Goal: Information Seeking & Learning: Learn about a topic

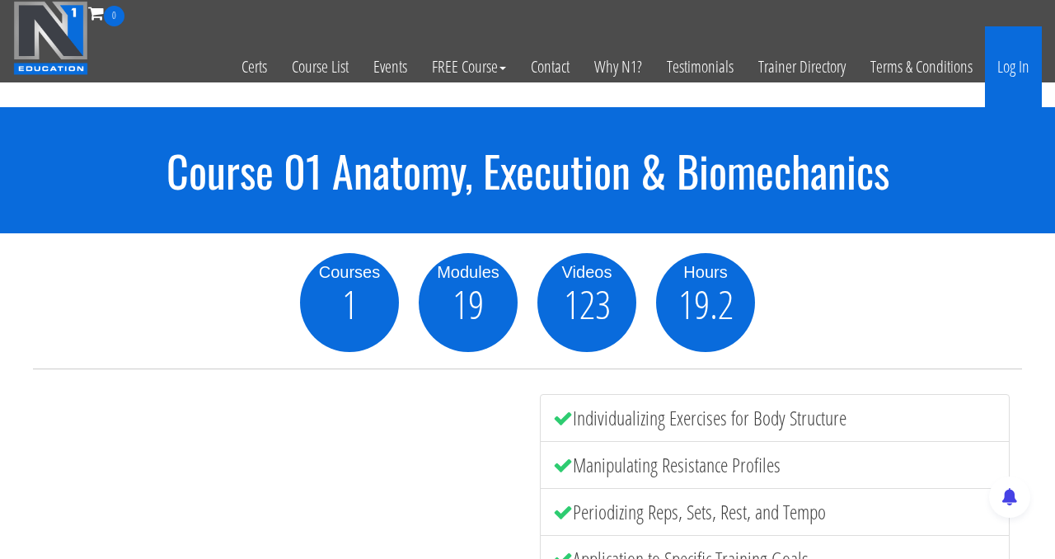
click at [1016, 69] on link "Log In" at bounding box center [1013, 66] width 57 height 81
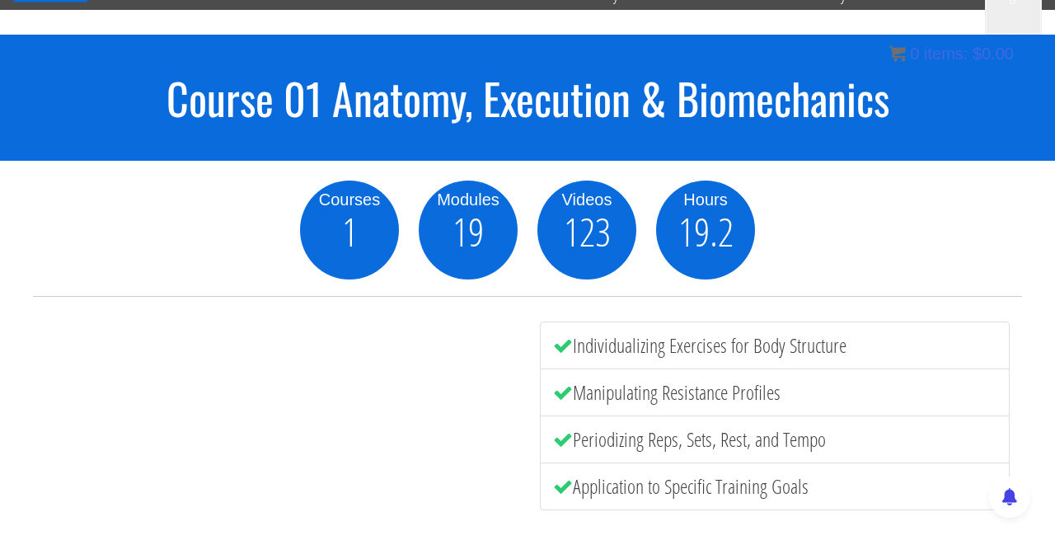
scroll to position [58, 0]
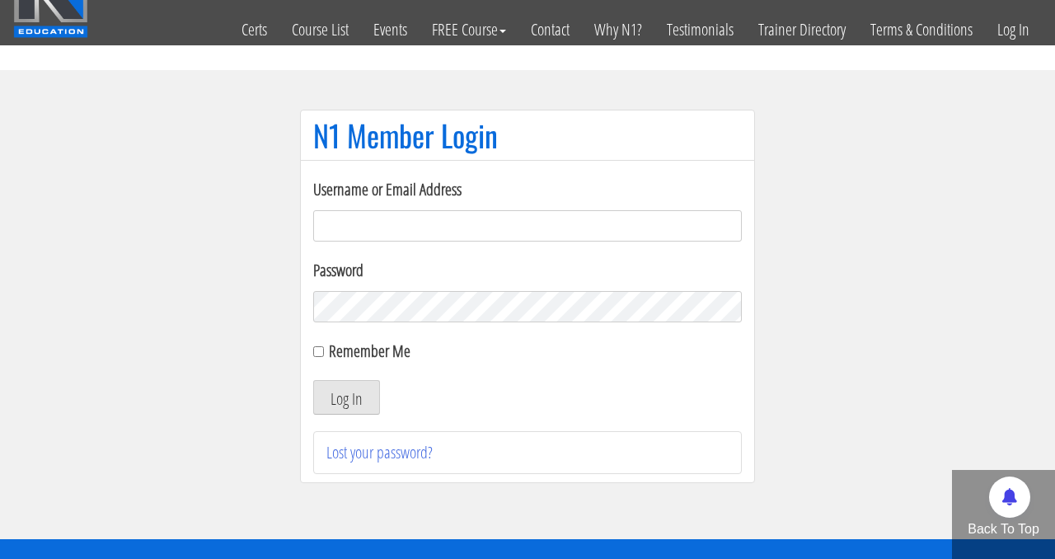
scroll to position [39, 0]
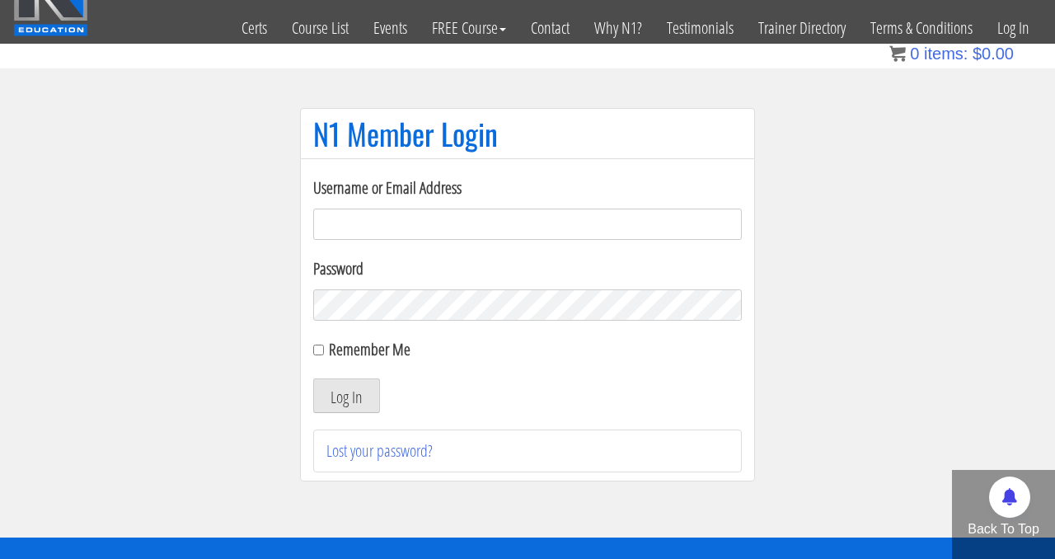
type input "[EMAIL_ADDRESS][DOMAIN_NAME]"
click at [321, 355] on div "Remember Me" at bounding box center [527, 349] width 429 height 25
click at [316, 356] on div "Remember Me" at bounding box center [527, 349] width 429 height 25
click at [318, 349] on input "Remember Me" at bounding box center [318, 350] width 11 height 11
checkbox input "true"
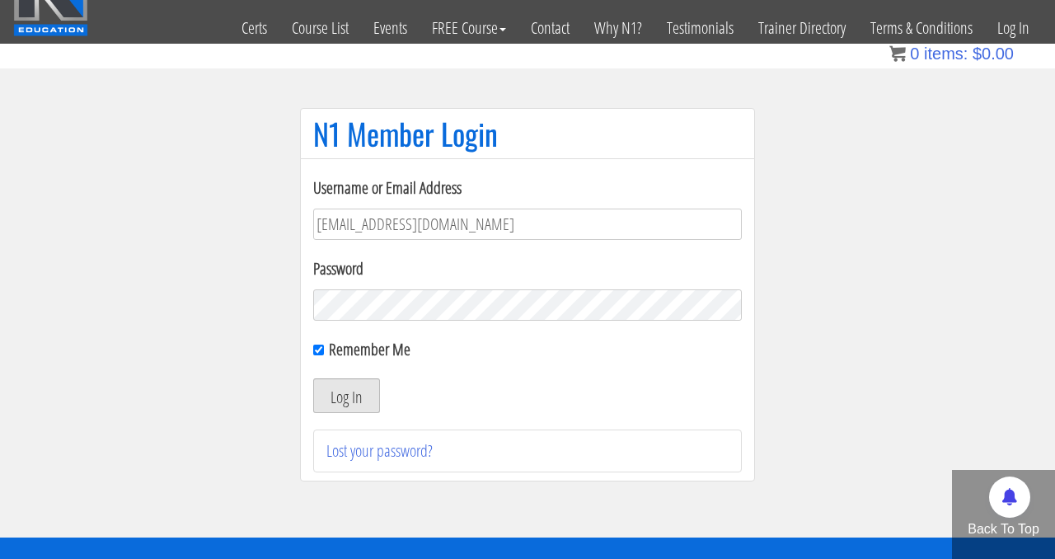
click at [351, 398] on button "Log In" at bounding box center [346, 395] width 67 height 35
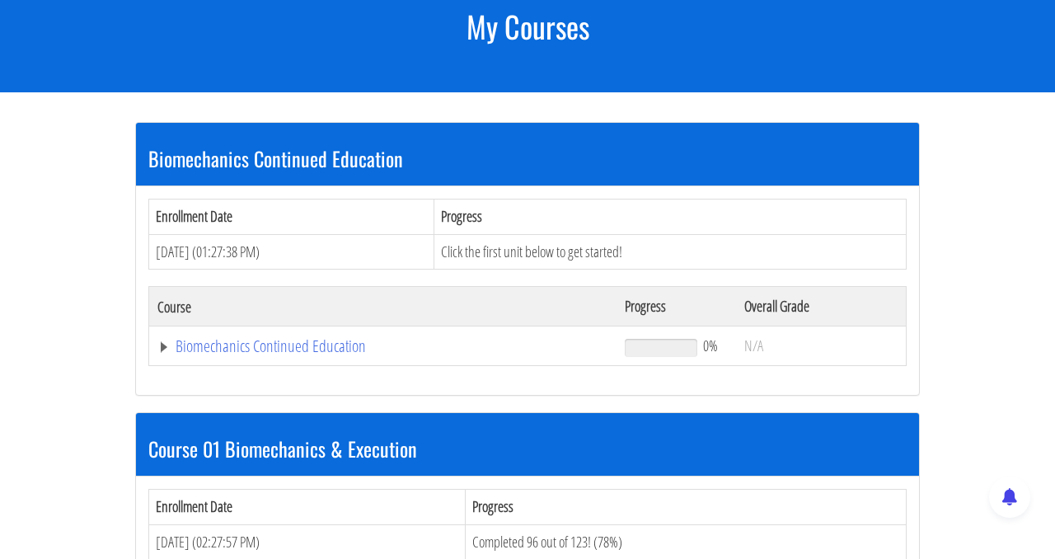
scroll to position [246, 0]
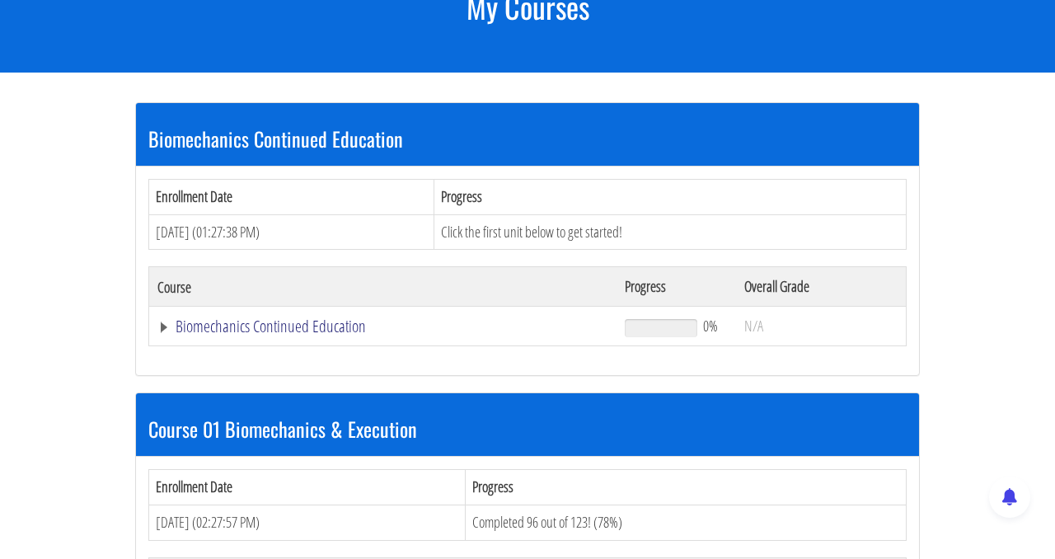
click at [246, 326] on link "Biomechanics Continued Education" at bounding box center [382, 326] width 451 height 16
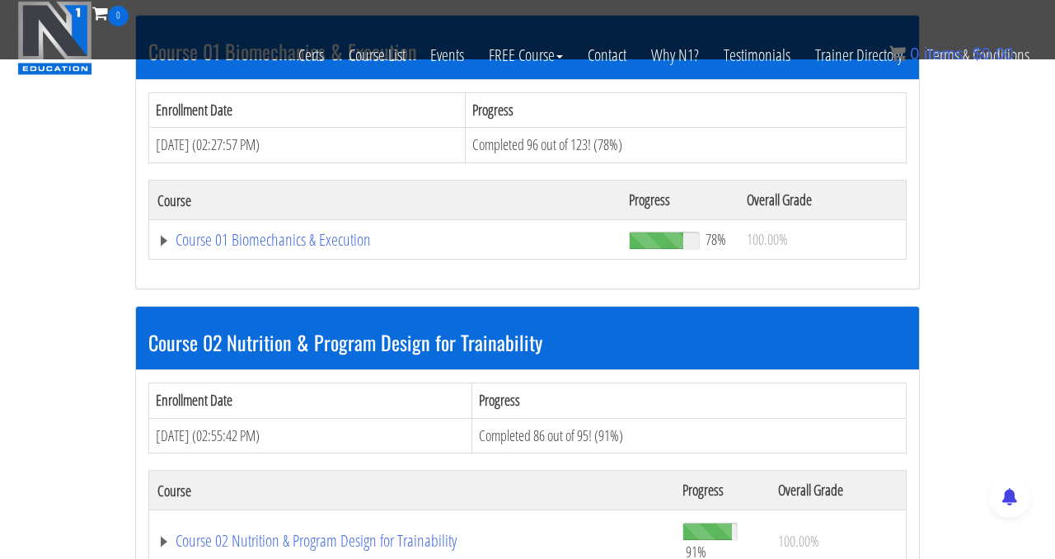
scroll to position [602, 0]
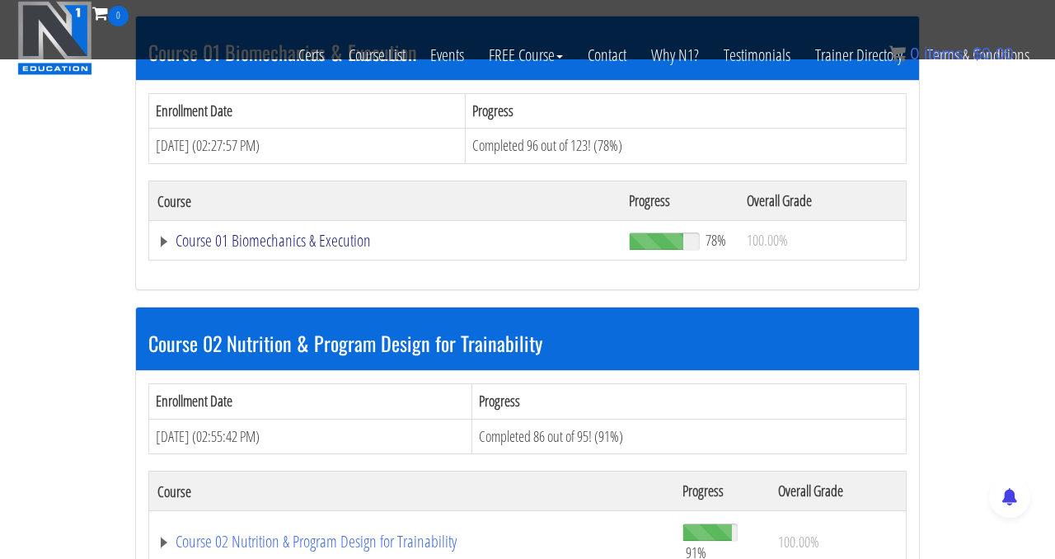
click at [326, 241] on link "Course 01 Biomechanics & Execution" at bounding box center [384, 240] width 455 height 16
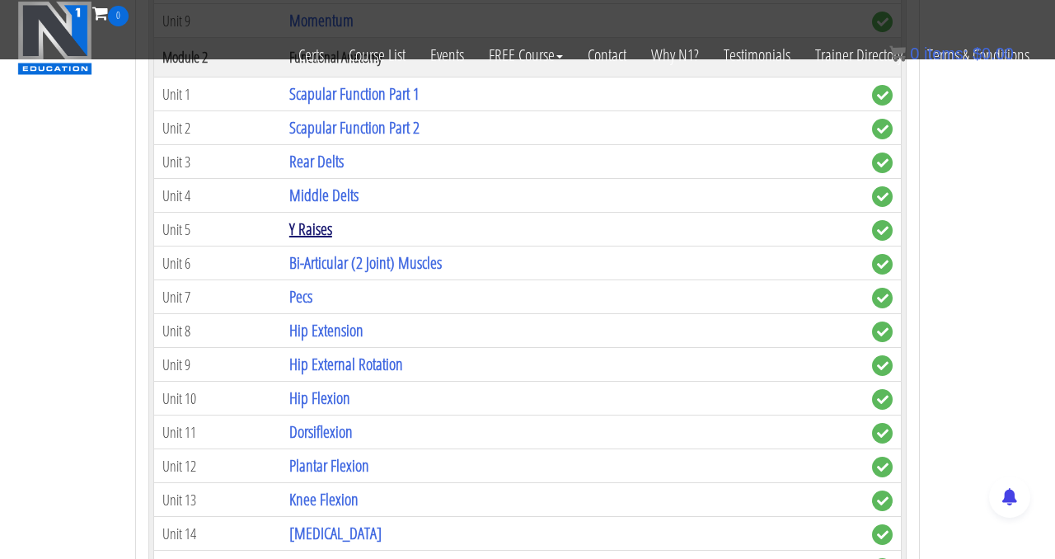
scroll to position [1181, 0]
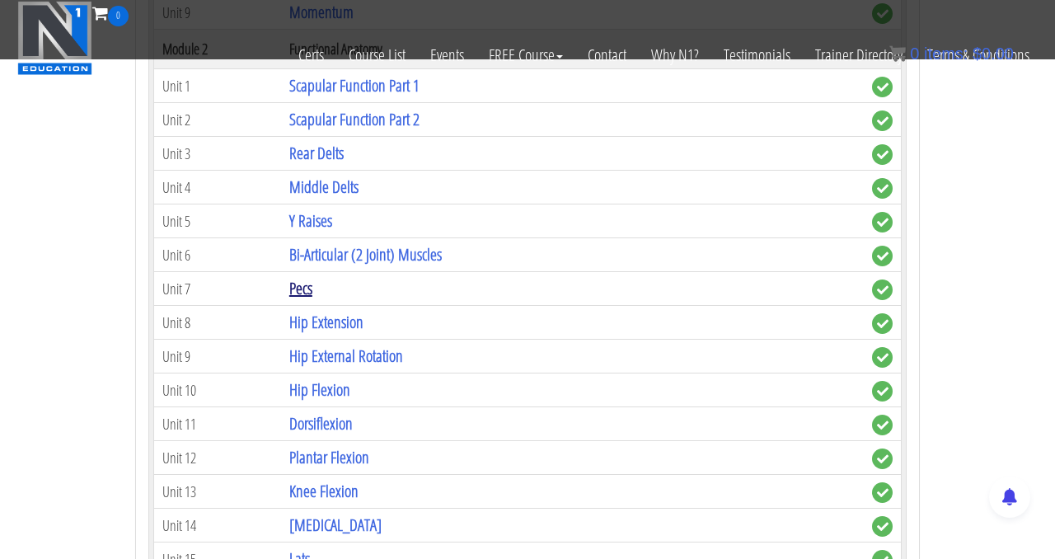
click at [303, 288] on link "Pecs" at bounding box center [300, 288] width 23 height 22
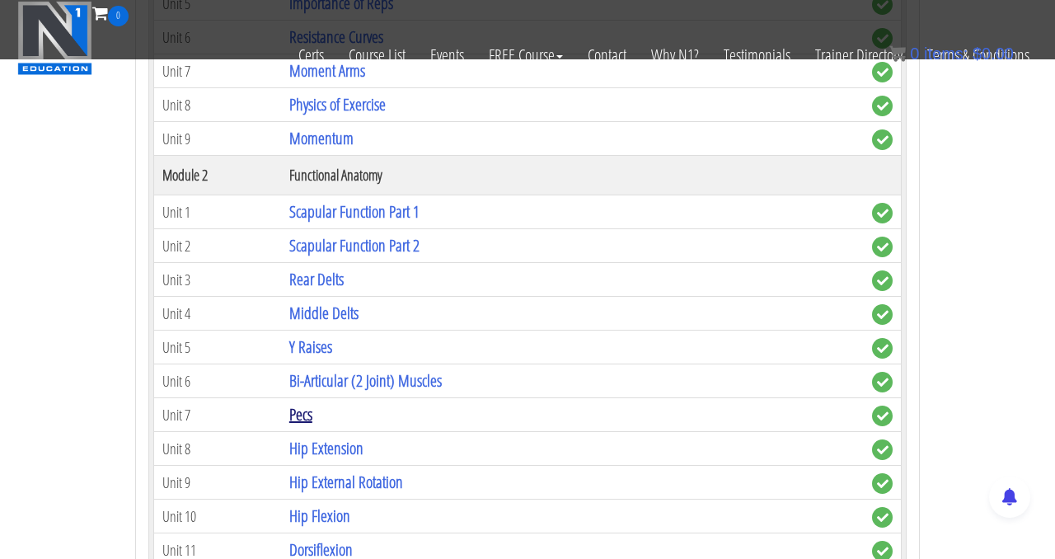
scroll to position [1048, 0]
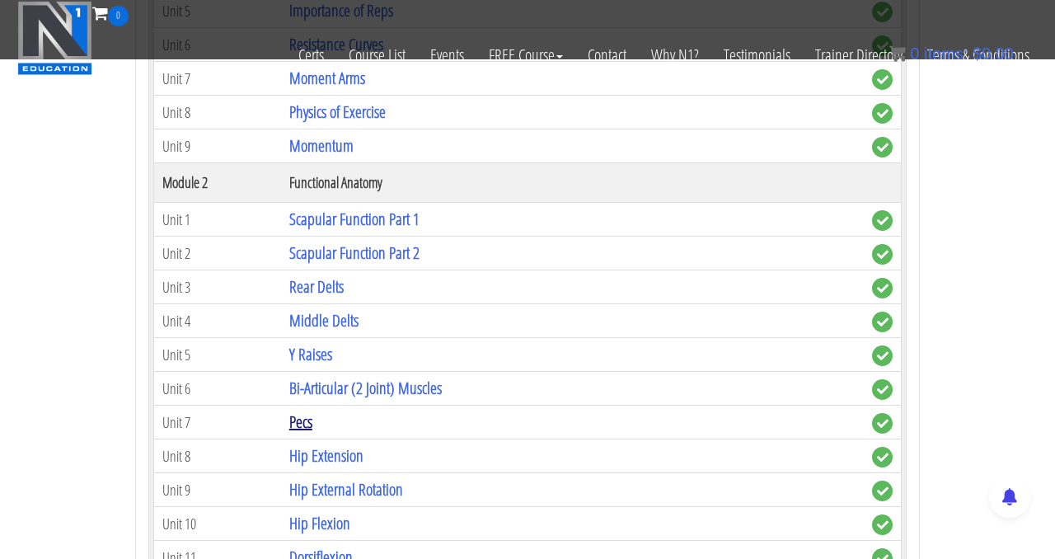
click at [307, 422] on link "Pecs" at bounding box center [300, 421] width 23 height 22
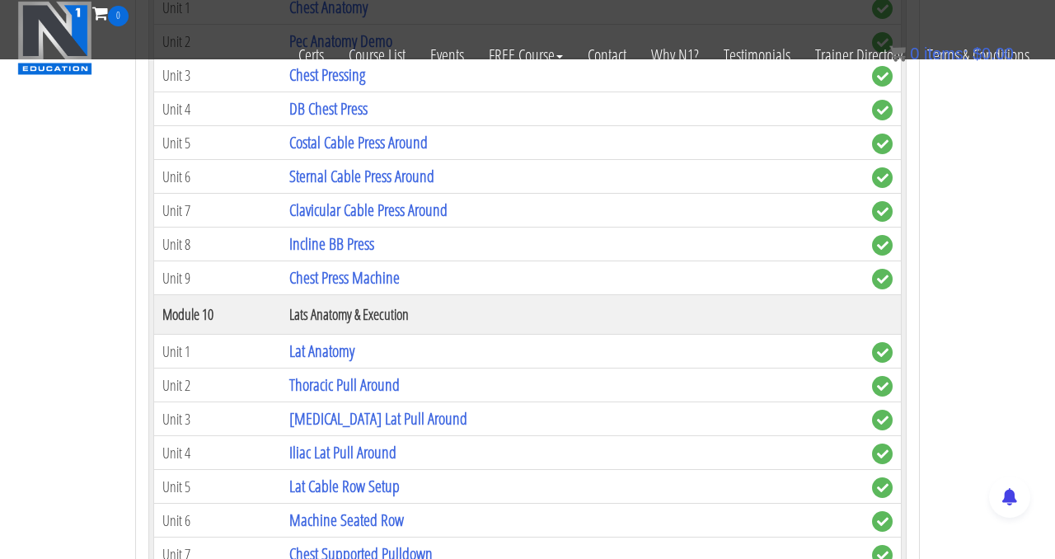
scroll to position [3097, 0]
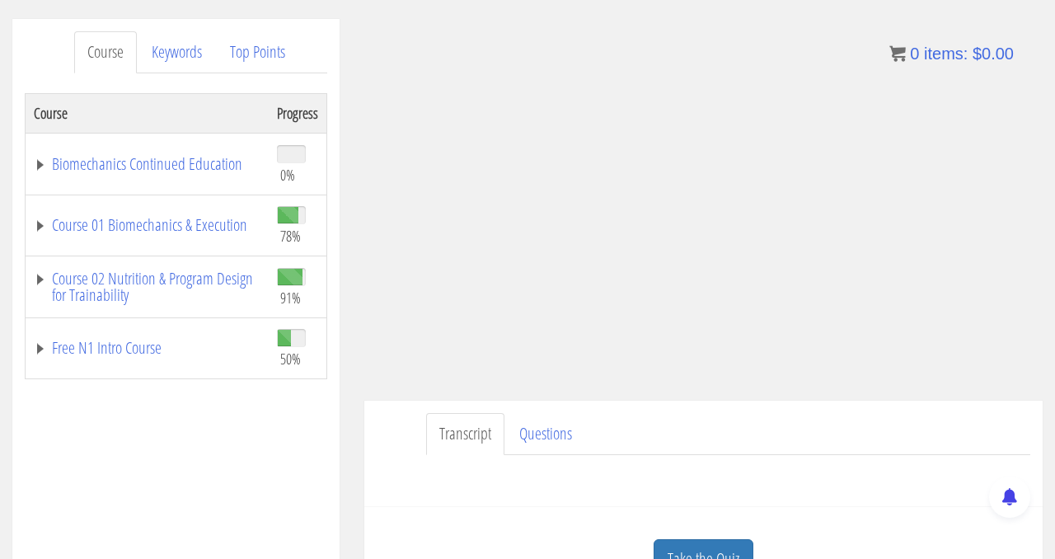
scroll to position [200, 0]
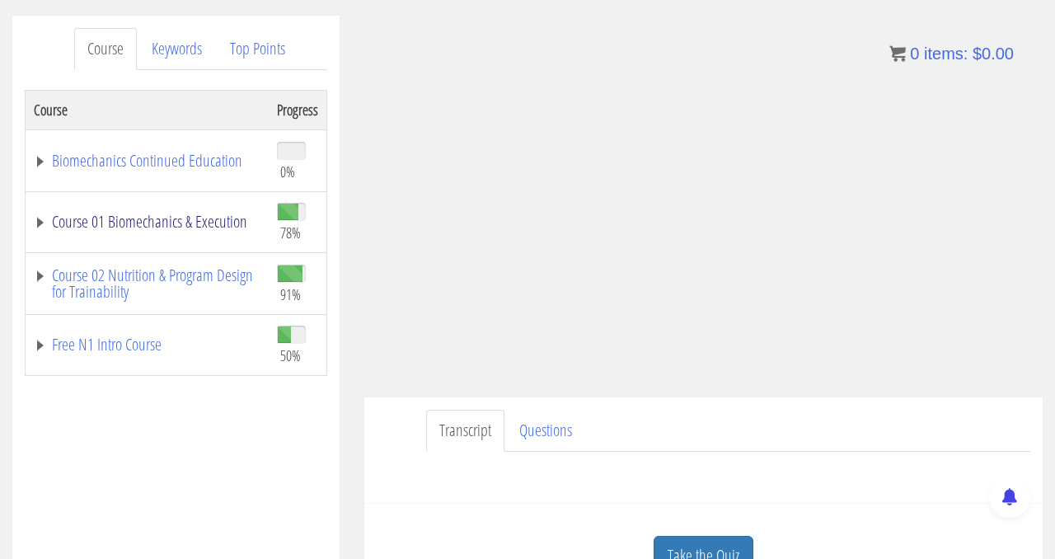
click at [179, 219] on link "Course 01 Biomechanics & Execution" at bounding box center [147, 221] width 227 height 16
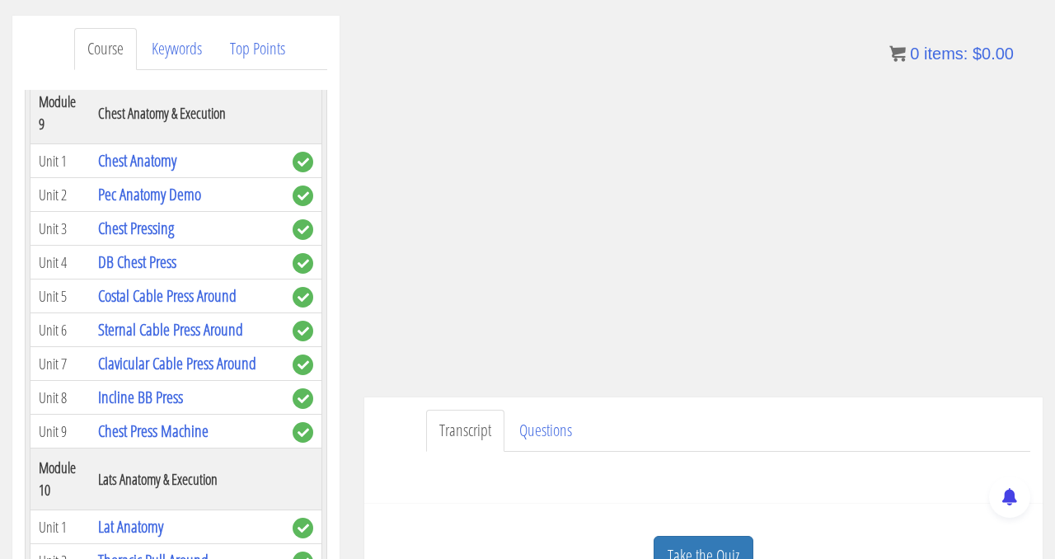
scroll to position [3142, 0]
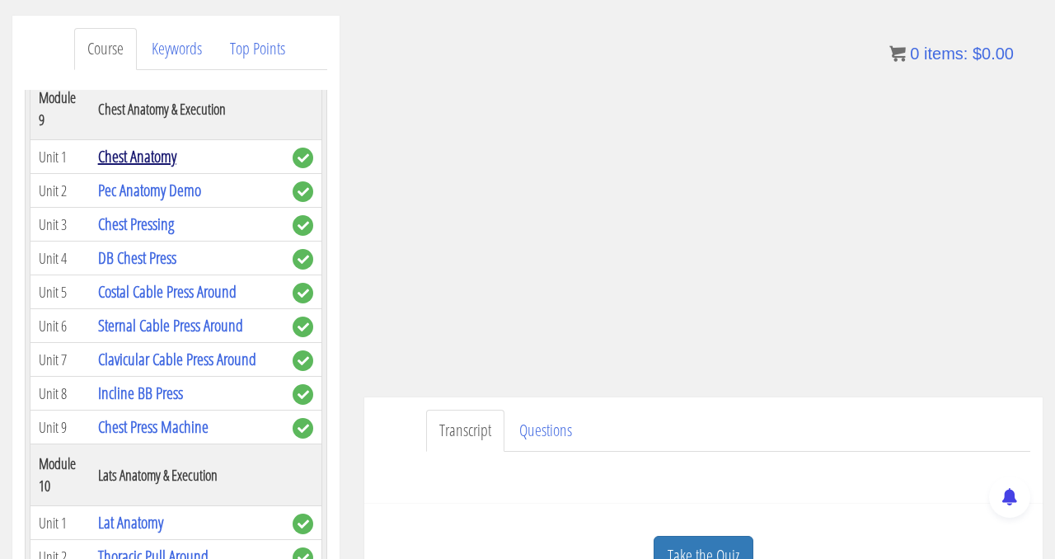
click at [143, 162] on link "Chest Anatomy" at bounding box center [137, 156] width 78 height 22
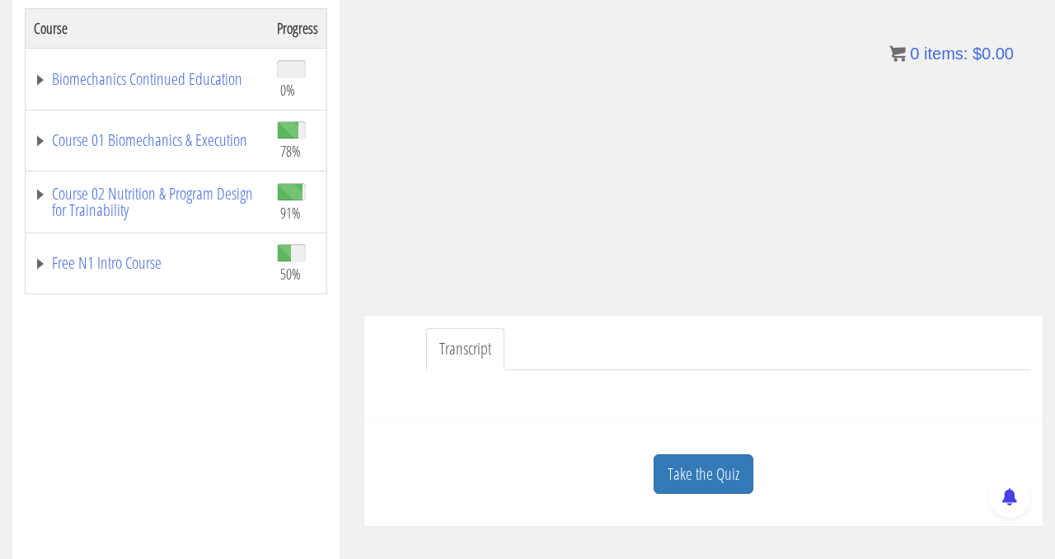
scroll to position [201, 0]
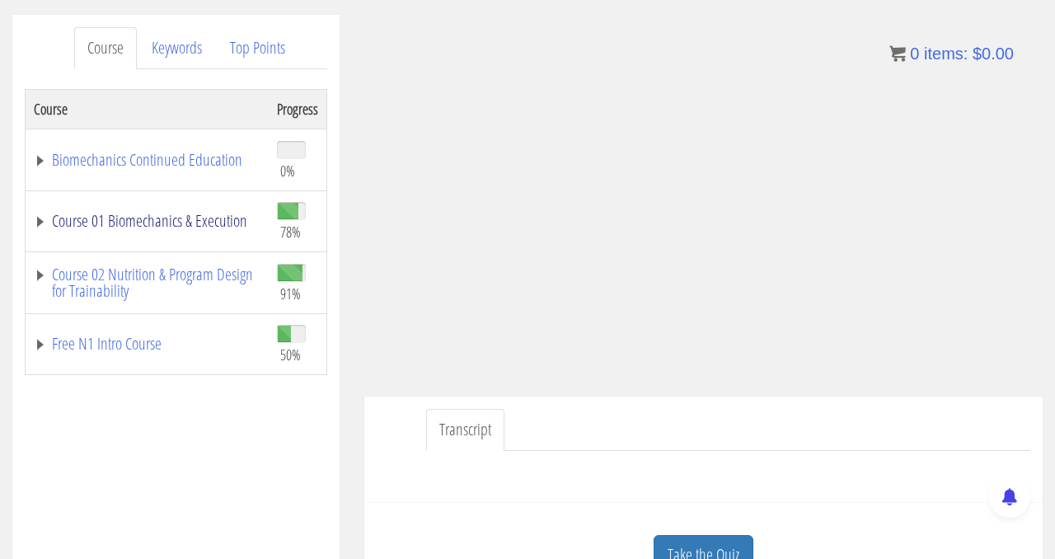
click at [194, 220] on link "Course 01 Biomechanics & Execution" at bounding box center [147, 221] width 227 height 16
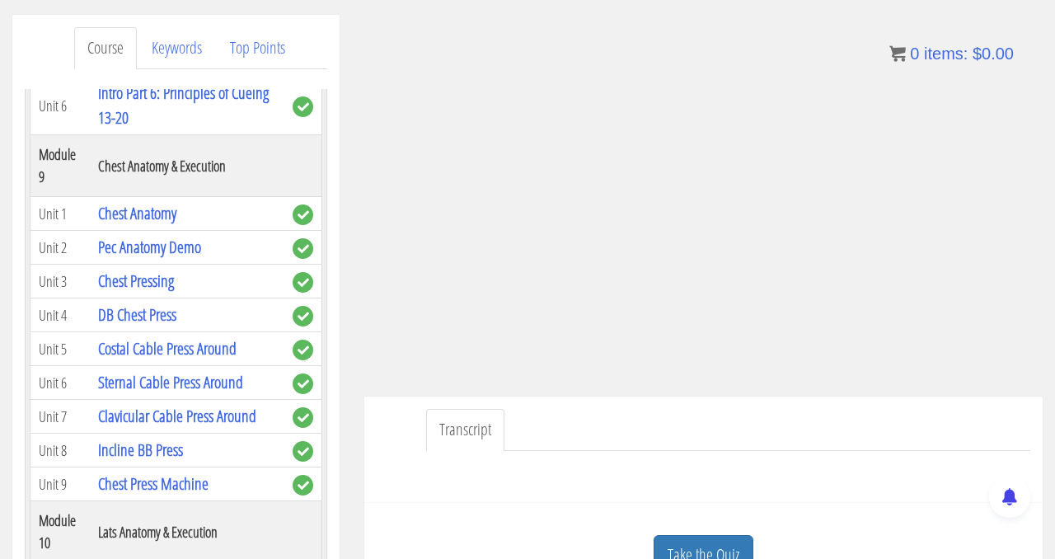
scroll to position [3054, 0]
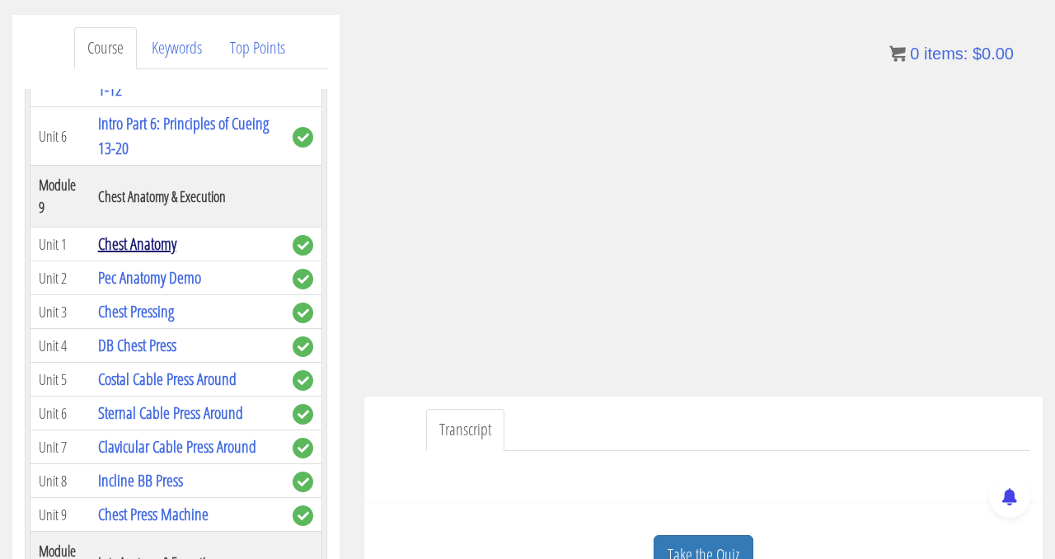
click at [145, 242] on link "Chest Anatomy" at bounding box center [137, 243] width 78 height 22
click at [705, 552] on link "Take the Quiz" at bounding box center [704, 555] width 100 height 40
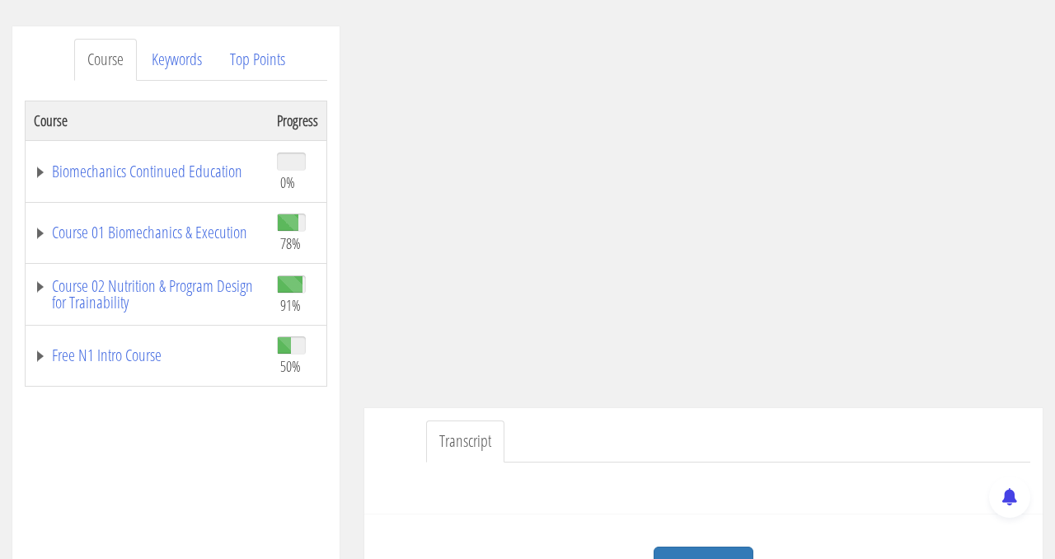
scroll to position [197, 0]
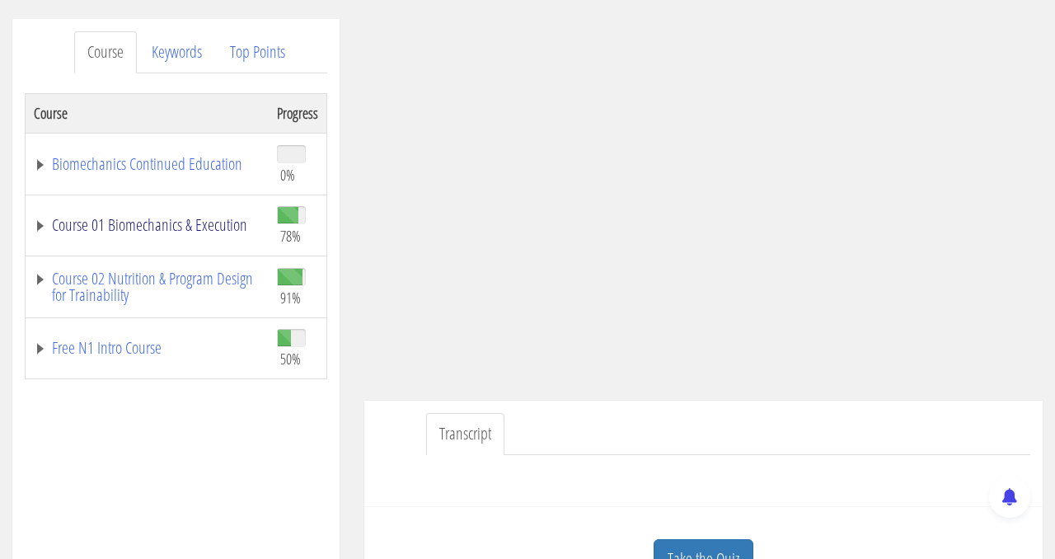
click at [176, 218] on link "Course 01 Biomechanics & Execution" at bounding box center [147, 225] width 227 height 16
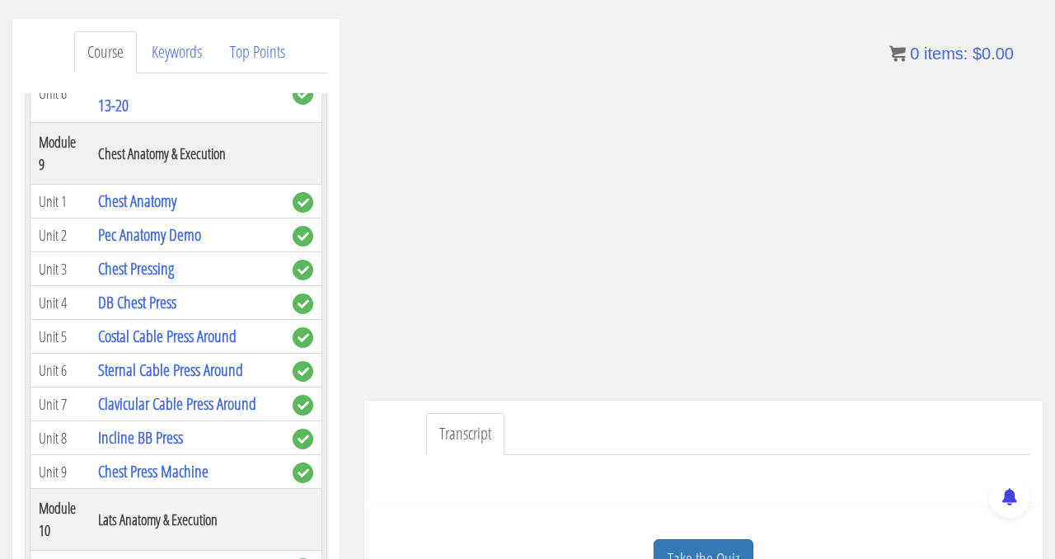
scroll to position [3102, 0]
click at [166, 204] on link "Chest Anatomy" at bounding box center [137, 200] width 78 height 22
click at [148, 203] on link "Chest Anatomy" at bounding box center [137, 200] width 78 height 22
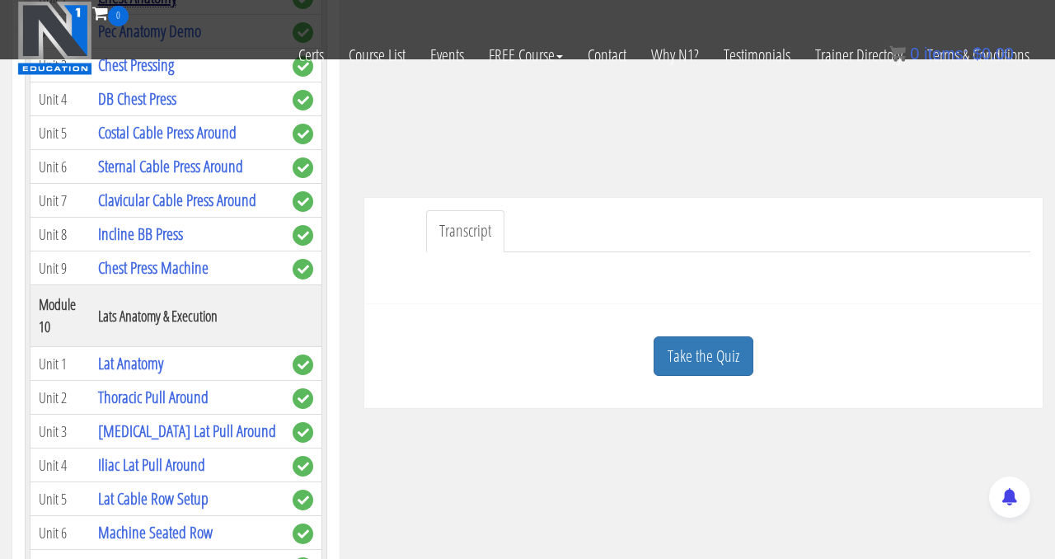
scroll to position [330, 0]
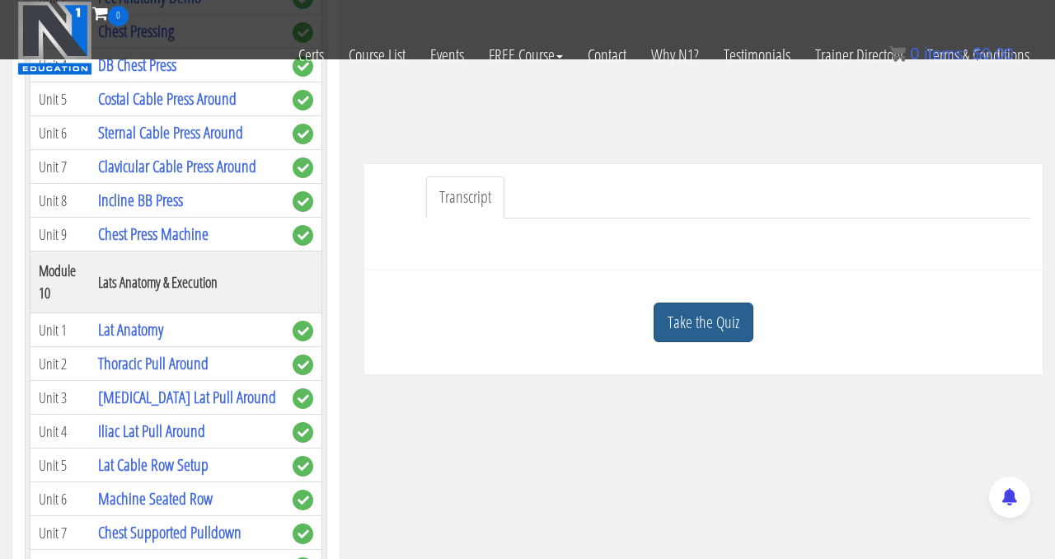
click at [700, 329] on link "Take the Quiz" at bounding box center [704, 323] width 100 height 40
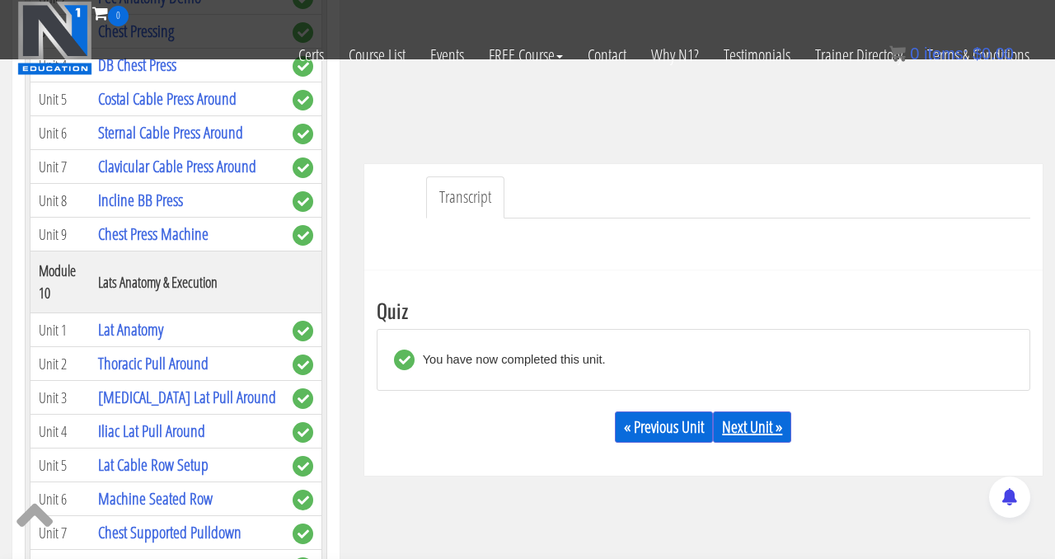
click at [755, 425] on link "Next Unit »" at bounding box center [752, 426] width 78 height 31
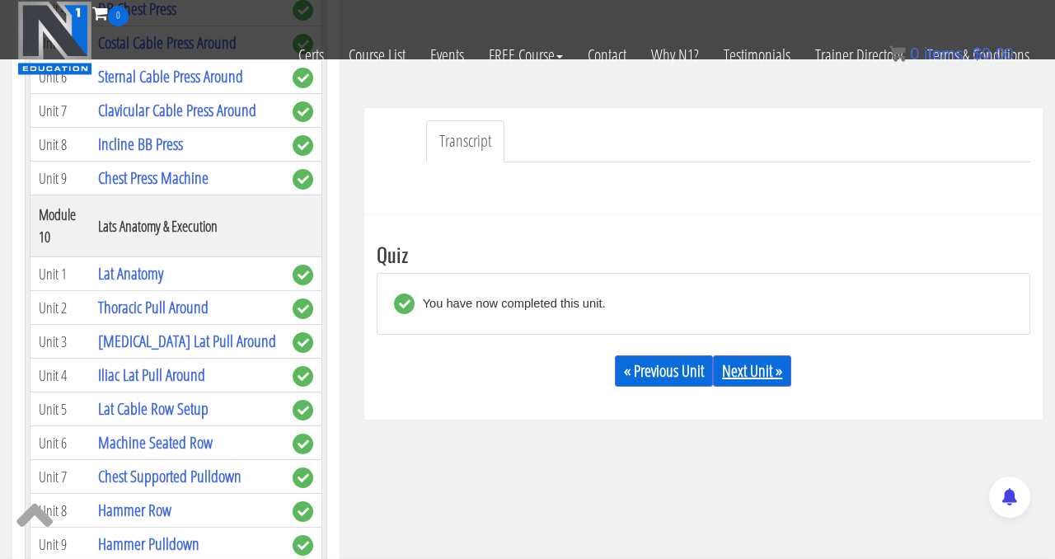
scroll to position [387, 0]
click at [757, 373] on link "Next Unit »" at bounding box center [752, 369] width 78 height 31
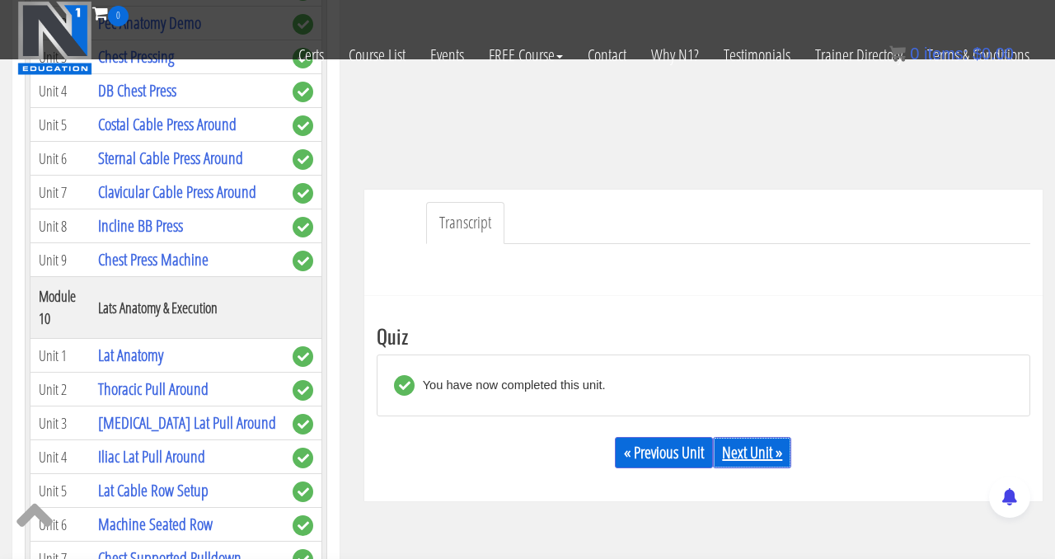
scroll to position [305, 0]
click at [748, 446] on link "Next Unit »" at bounding box center [752, 451] width 78 height 31
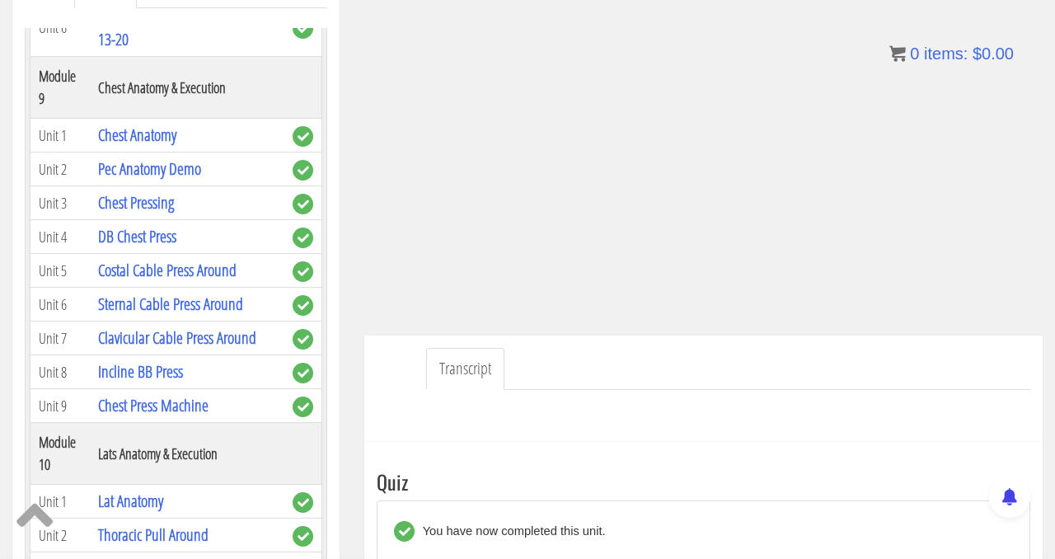
scroll to position [251, 0]
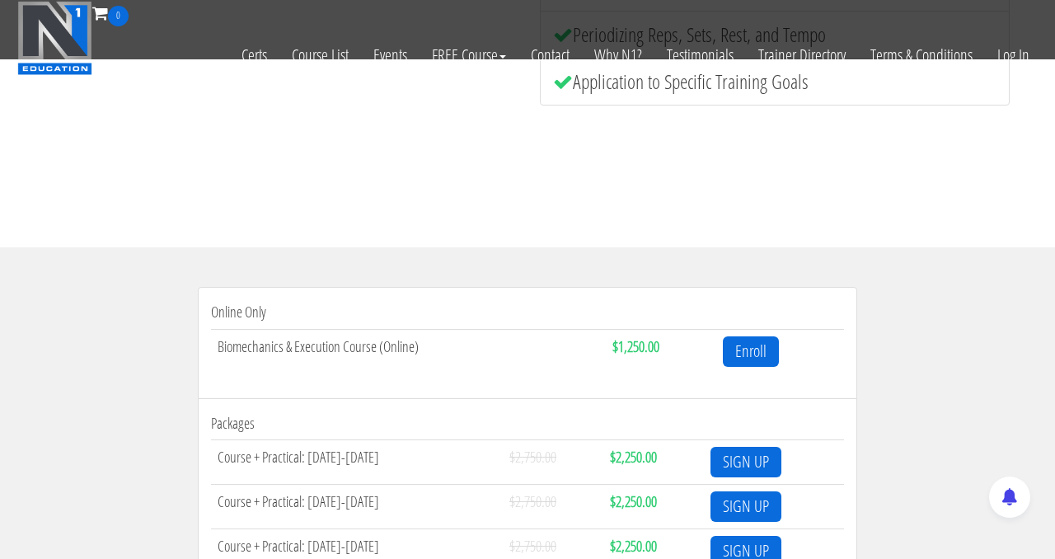
scroll to position [29, 0]
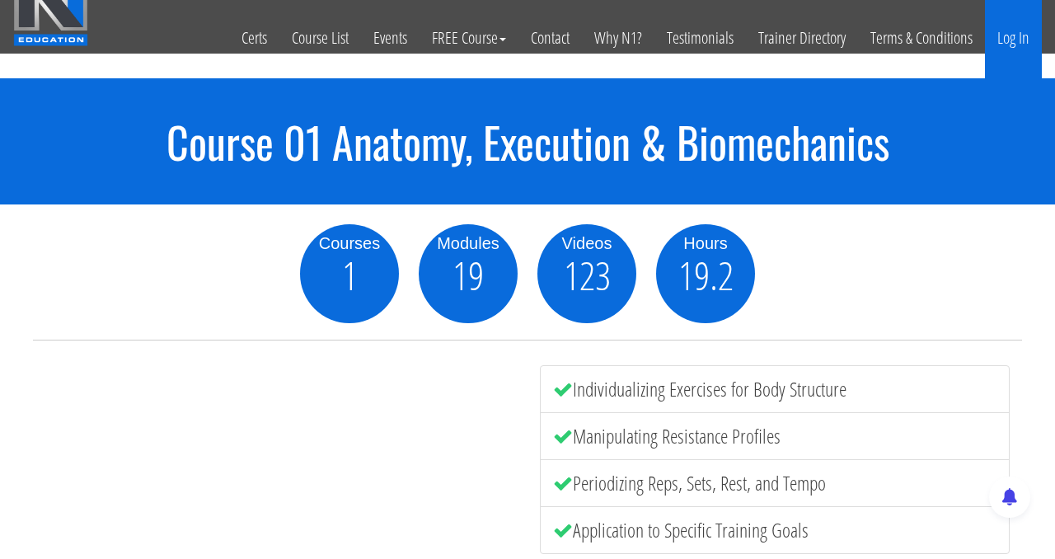
click at [1012, 40] on link "Log In" at bounding box center [1013, 38] width 57 height 81
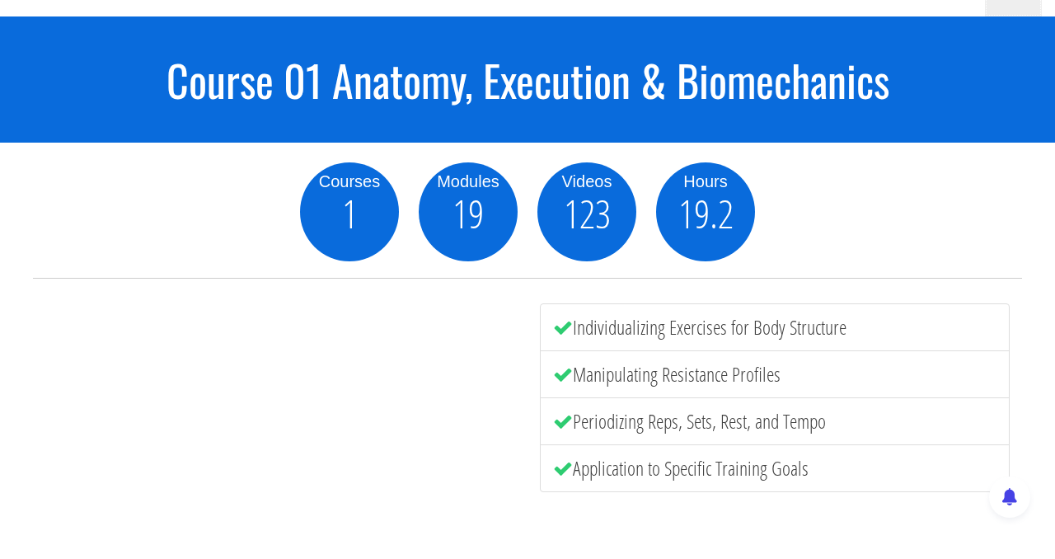
scroll to position [0, 0]
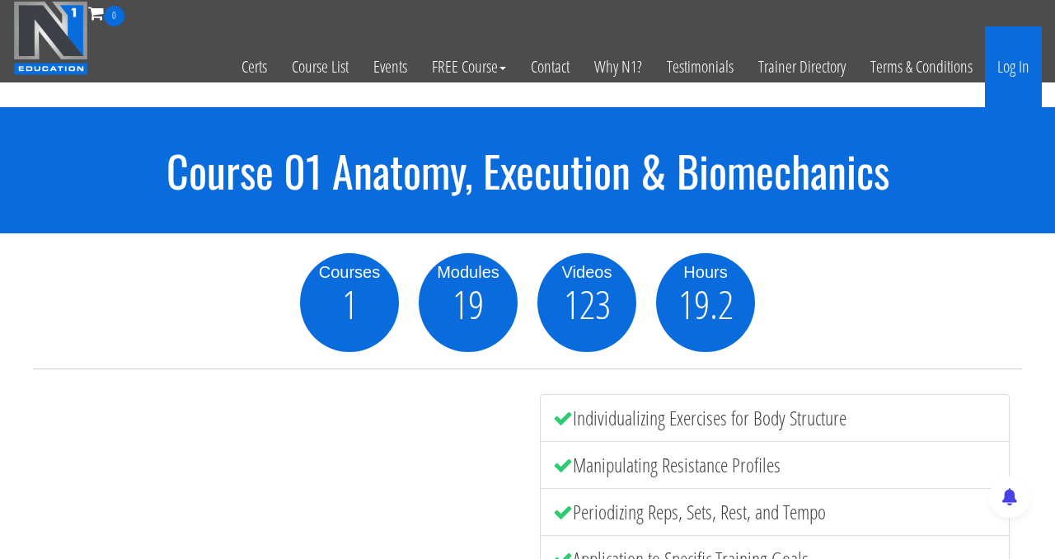
click at [1022, 70] on link "Log In" at bounding box center [1013, 66] width 57 height 81
click at [1014, 67] on link "Log In" at bounding box center [1013, 66] width 57 height 81
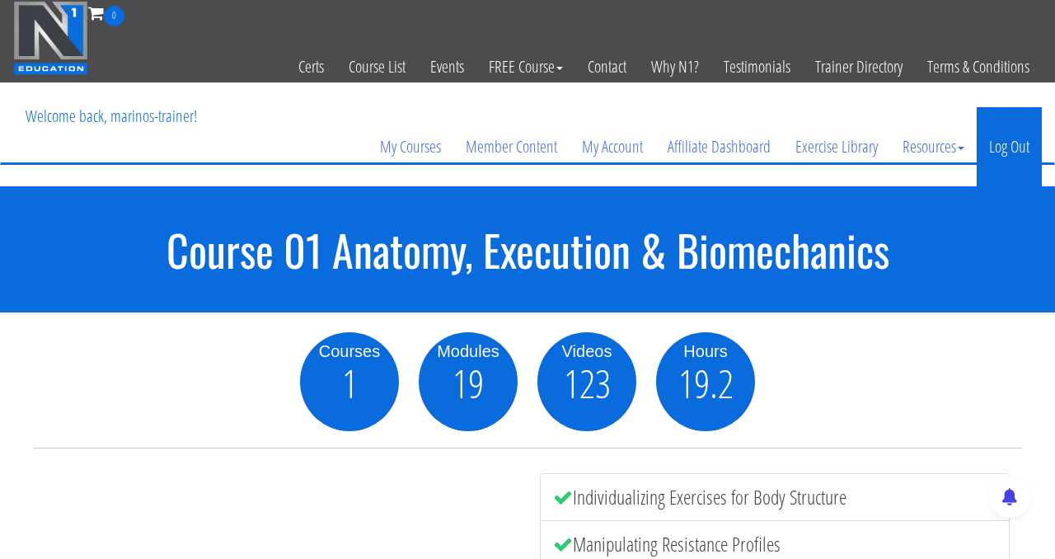
click at [1013, 140] on link "Log Out" at bounding box center [1009, 146] width 65 height 79
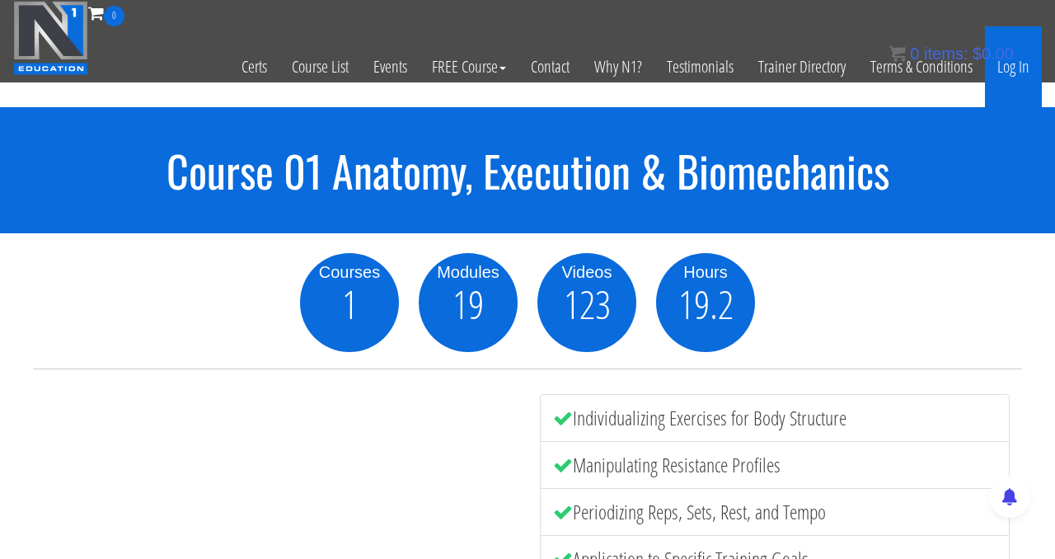
click at [1028, 69] on link "Log In" at bounding box center [1013, 66] width 57 height 81
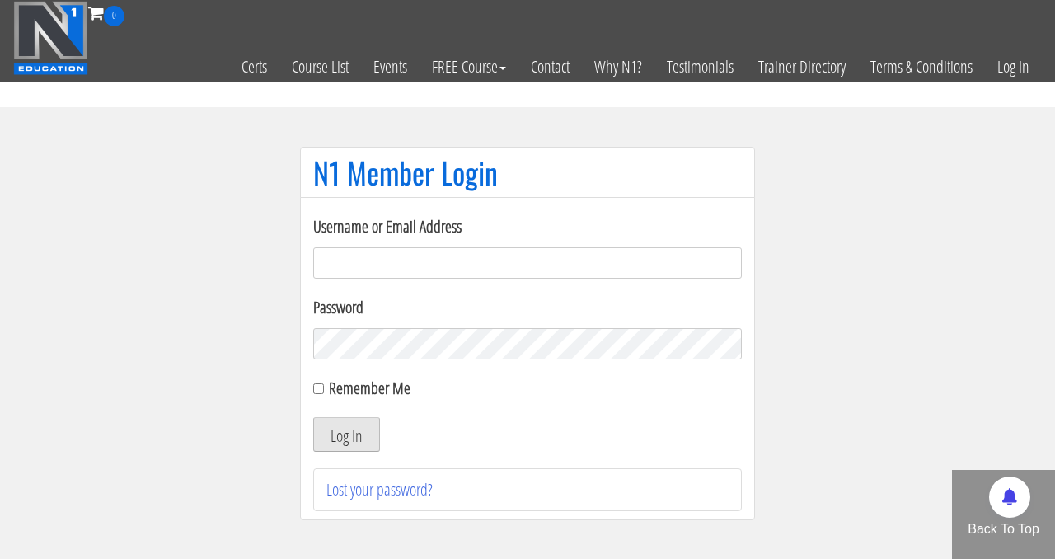
type input "[EMAIL_ADDRESS][DOMAIN_NAME]"
click at [363, 432] on button "Log In" at bounding box center [346, 434] width 67 height 35
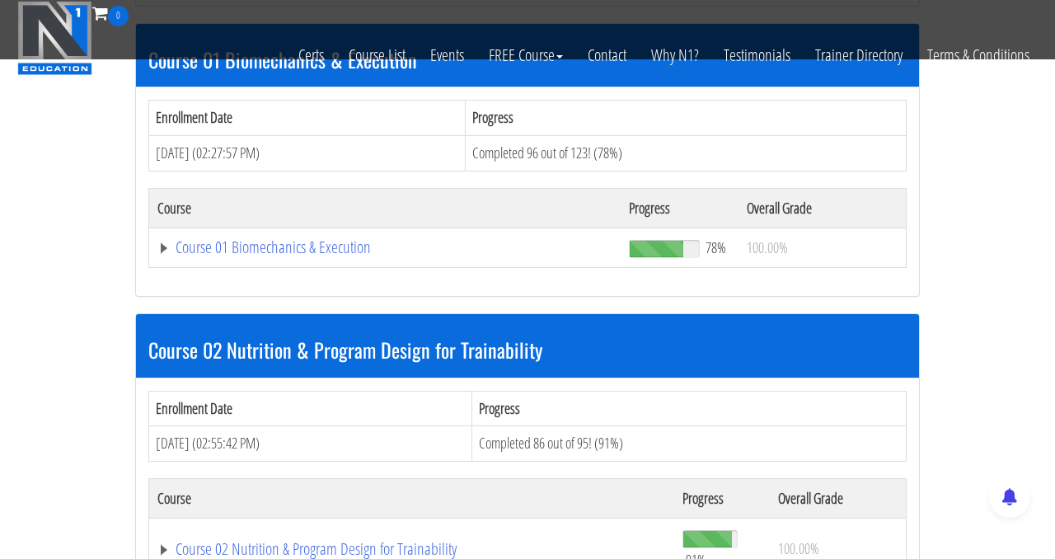
scroll to position [518, 0]
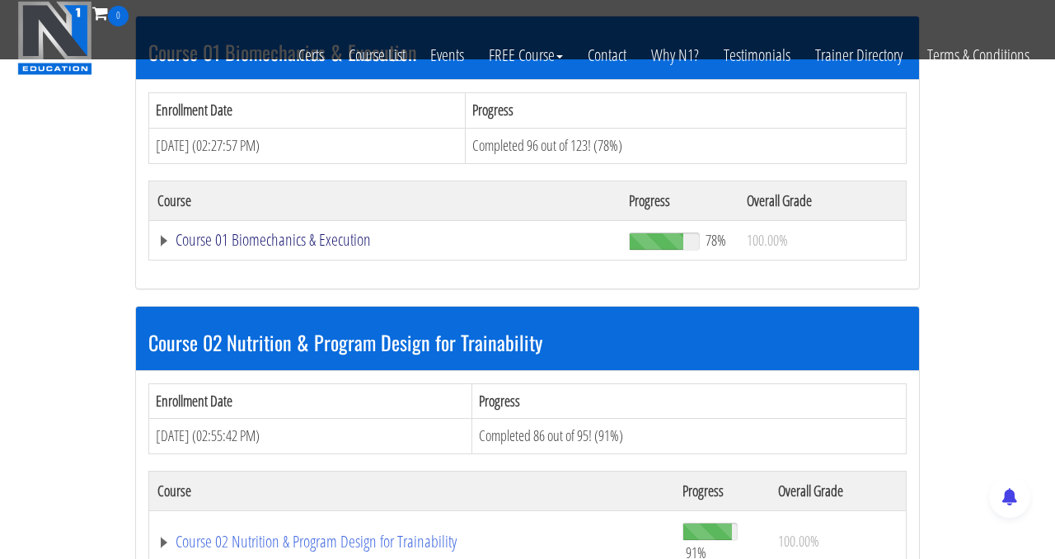
click at [304, 240] on link "Course 01 Biomechanics & Execution" at bounding box center [384, 240] width 455 height 16
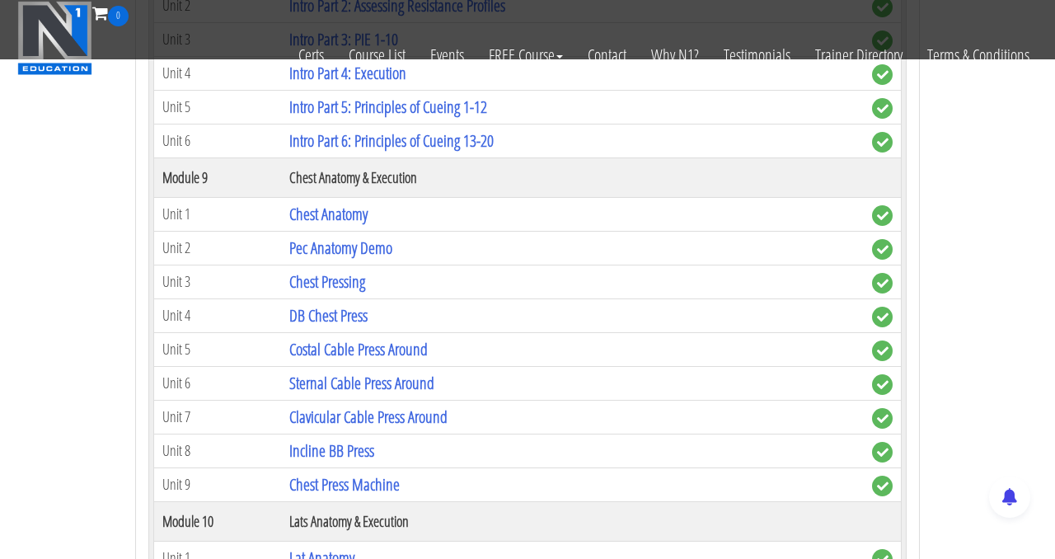
scroll to position [2768, 0]
click at [354, 251] on link "Pec Anatomy Demo" at bounding box center [340, 247] width 103 height 22
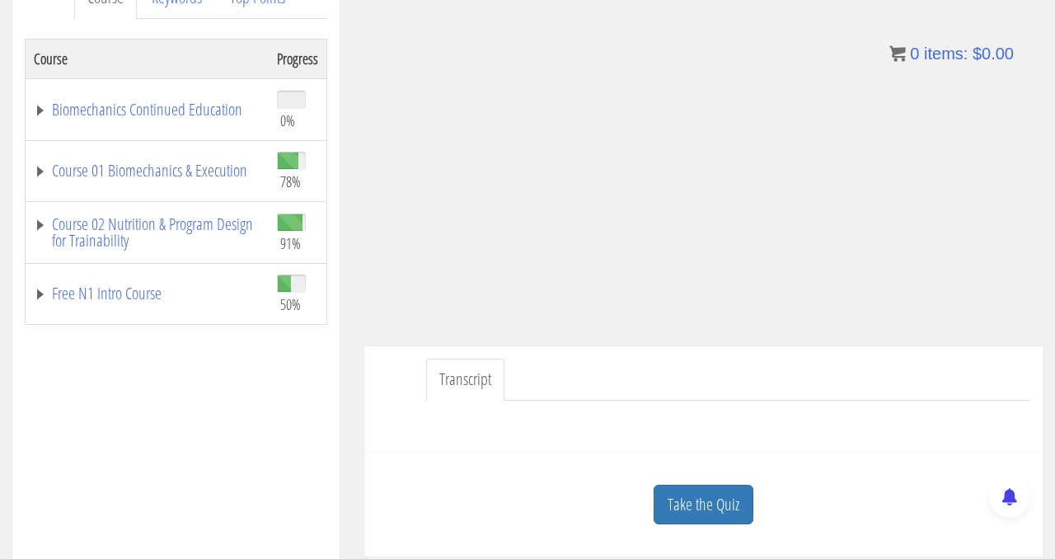
scroll to position [246, 0]
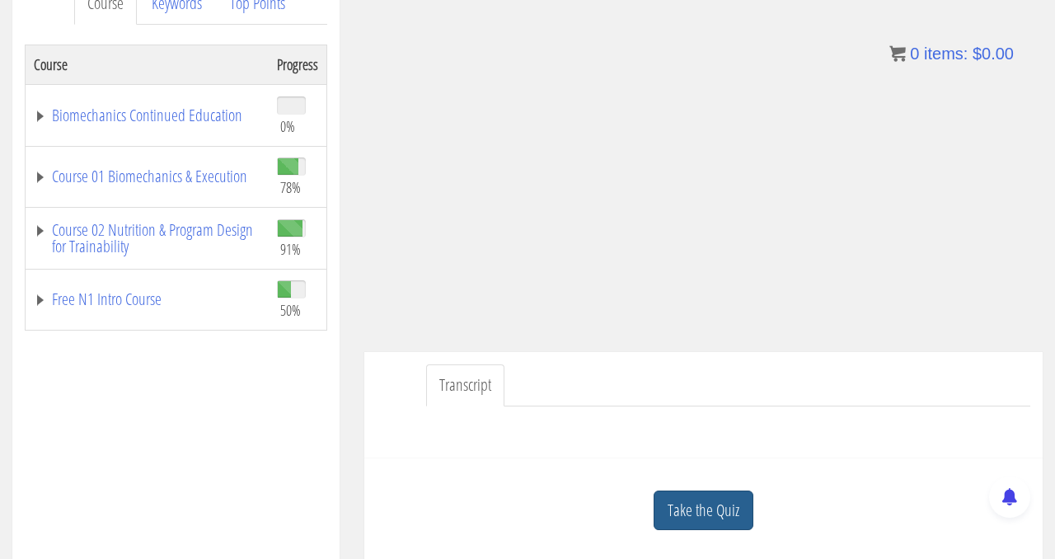
click at [721, 508] on link "Take the Quiz" at bounding box center [704, 510] width 100 height 40
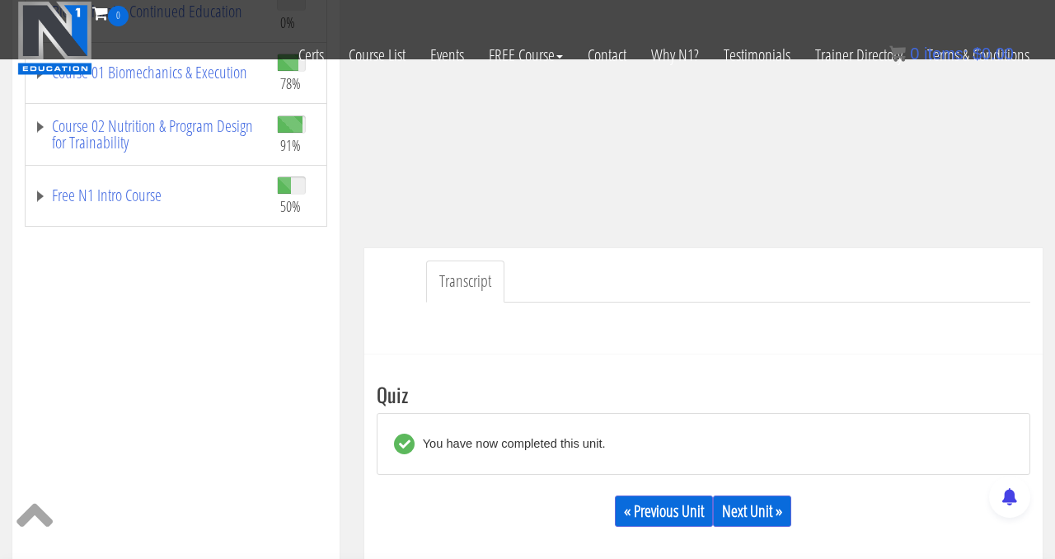
scroll to position [564, 0]
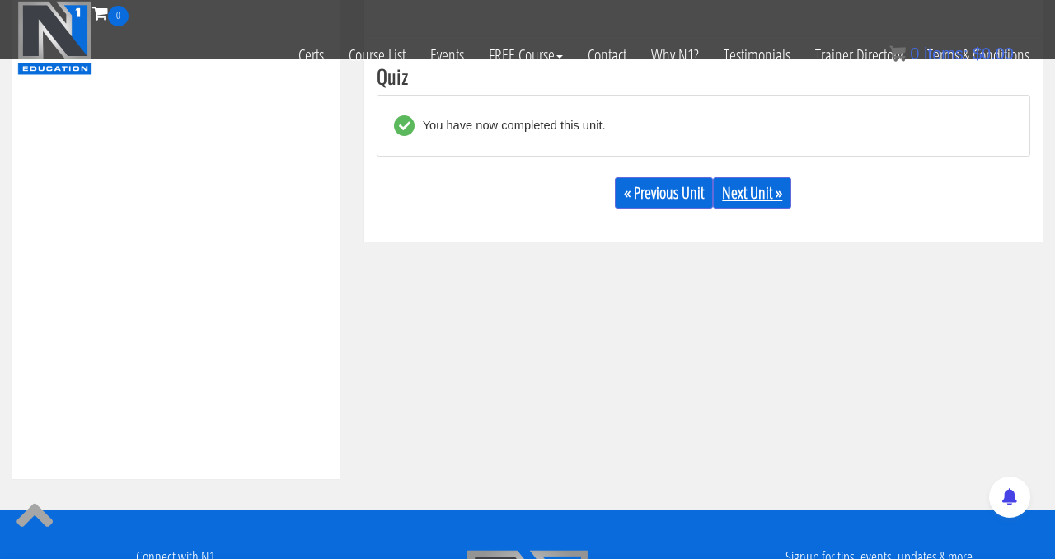
click at [766, 193] on link "Next Unit »" at bounding box center [752, 192] width 78 height 31
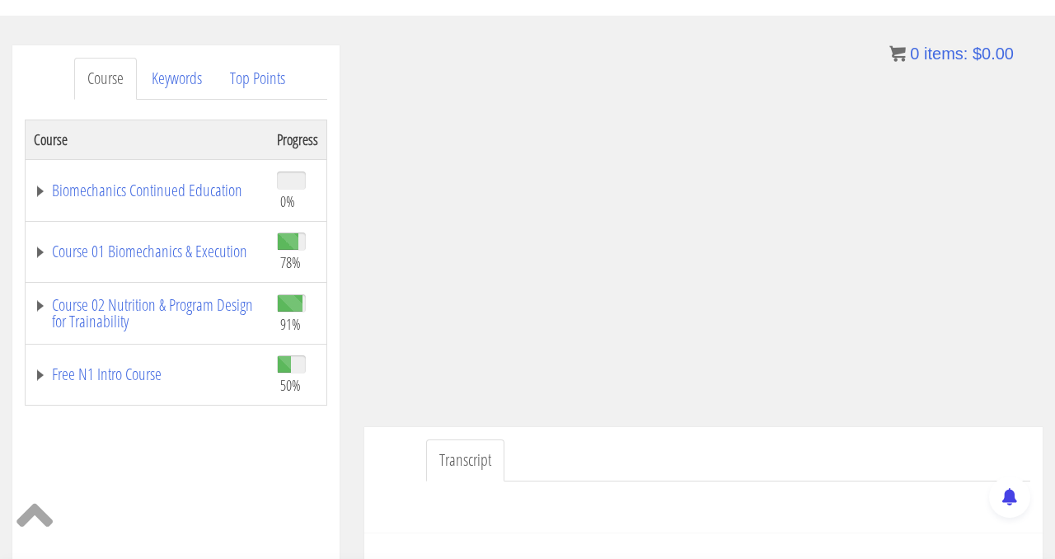
scroll to position [171, 0]
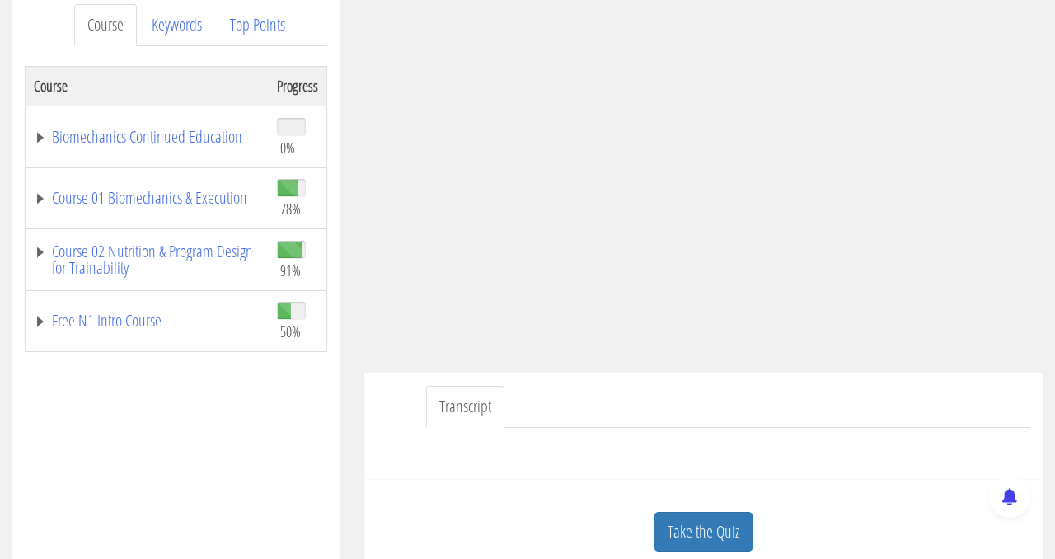
scroll to position [220, 0]
